Goal: Entertainment & Leisure: Consume media (video, audio)

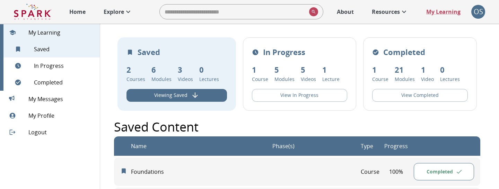
click at [339, 12] on p "About" at bounding box center [345, 12] width 17 height 8
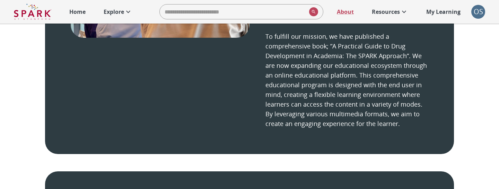
scroll to position [623, 0]
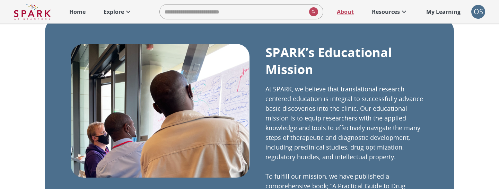
scroll to position [464, 0]
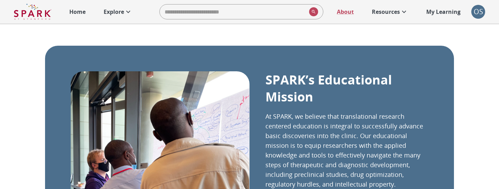
click at [125, 9] on icon at bounding box center [128, 12] width 8 height 8
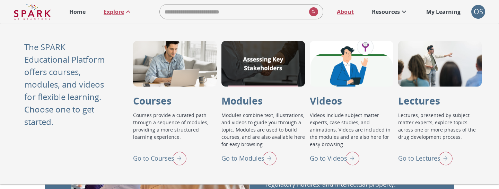
click at [423, 161] on p "Go to Lectures" at bounding box center [419, 158] width 42 height 9
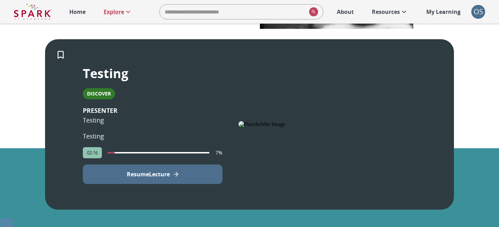
scroll to position [147, 0]
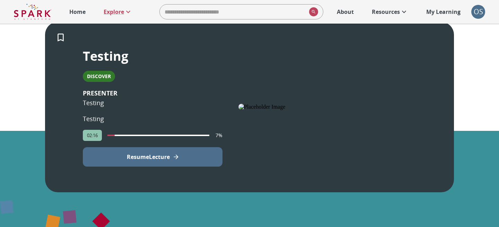
click at [180, 156] on icon "View Lecture" at bounding box center [176, 156] width 7 height 7
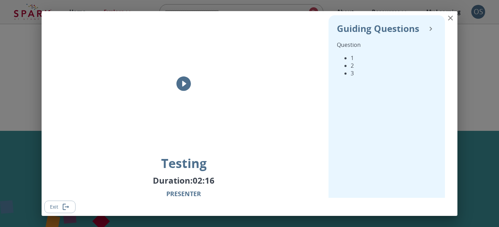
click at [185, 85] on icon "play" at bounding box center [183, 83] width 15 height 15
click at [71, 189] on button "Exit" at bounding box center [59, 206] width 31 height 13
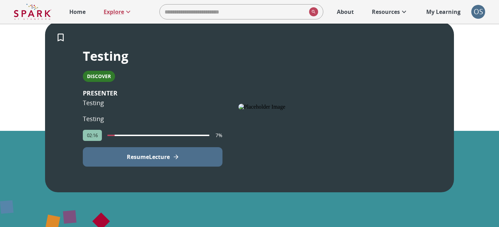
click at [172, 154] on button "Resume Lecture" at bounding box center [153, 156] width 140 height 19
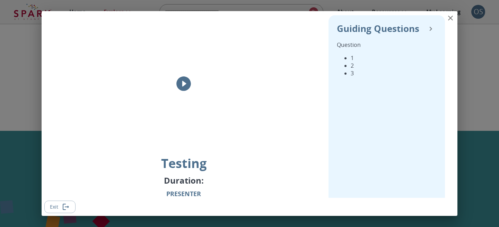
click at [185, 82] on icon "play" at bounding box center [183, 83] width 15 height 15
click at [66, 189] on icon "Exit" at bounding box center [67, 206] width 4 height 2
